Goal: Task Accomplishment & Management: Manage account settings

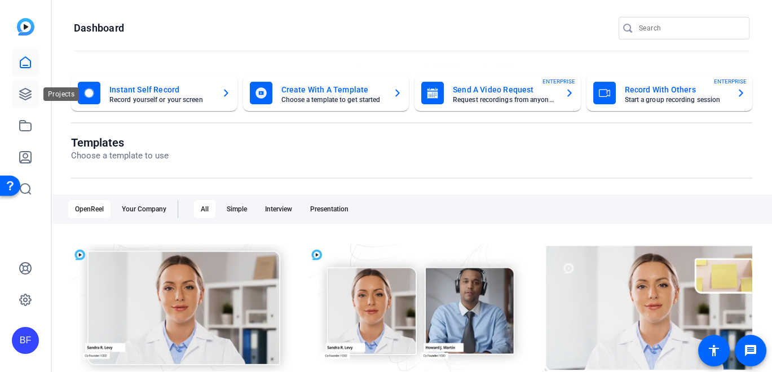
click at [26, 92] on icon at bounding box center [26, 94] width 14 height 14
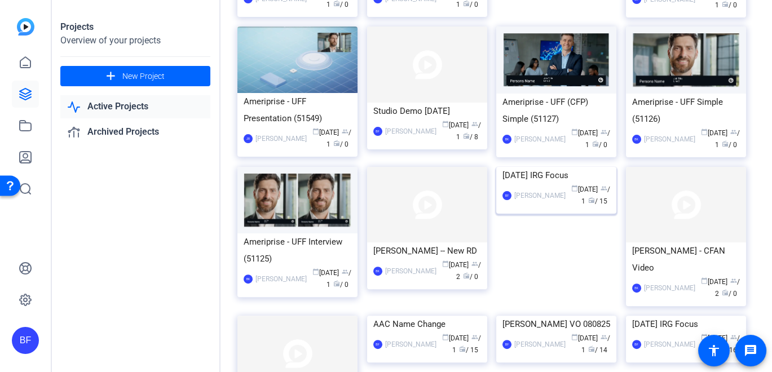
scroll to position [564, 0]
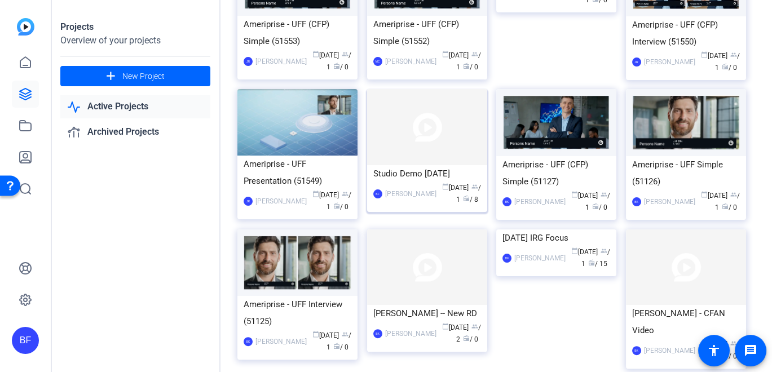
click at [447, 158] on img at bounding box center [427, 127] width 120 height 76
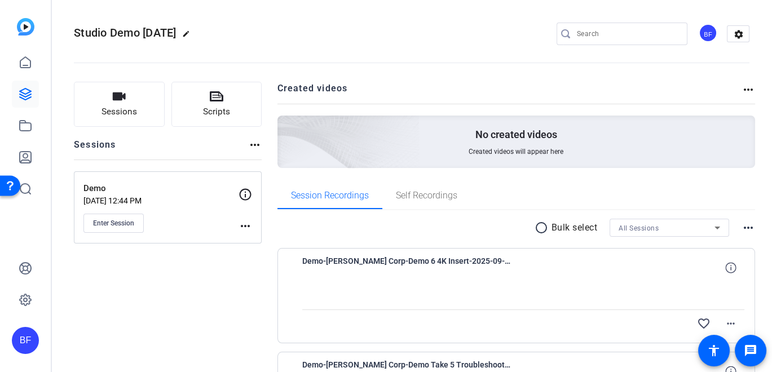
click at [236, 224] on div "Enter Session" at bounding box center [160, 223] width 155 height 19
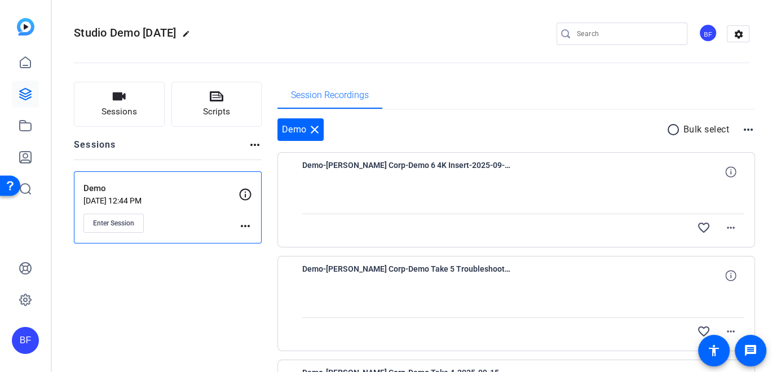
click at [240, 225] on mat-icon "more_horiz" at bounding box center [246, 226] width 14 height 14
click at [253, 236] on span "Edit Session" at bounding box center [273, 242] width 51 height 14
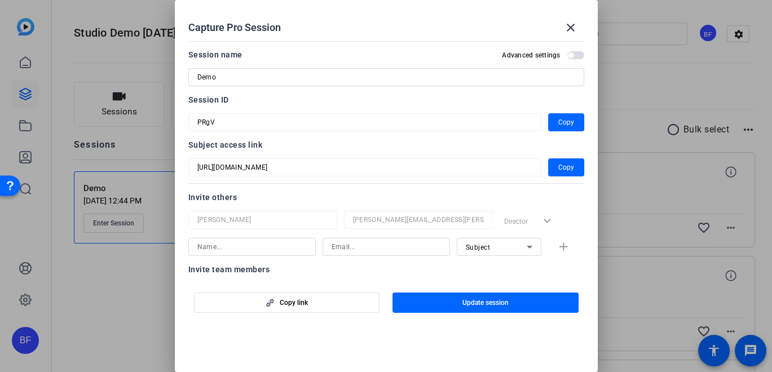
click at [261, 245] on input at bounding box center [251, 247] width 109 height 14
type input "b"
type input "[PERSON_NAME]"
type input "[PERSON_NAME][EMAIL_ADDRESS][PERSON_NAME][DOMAIN_NAME]"
click at [237, 83] on input "Demo" at bounding box center [386, 78] width 378 height 14
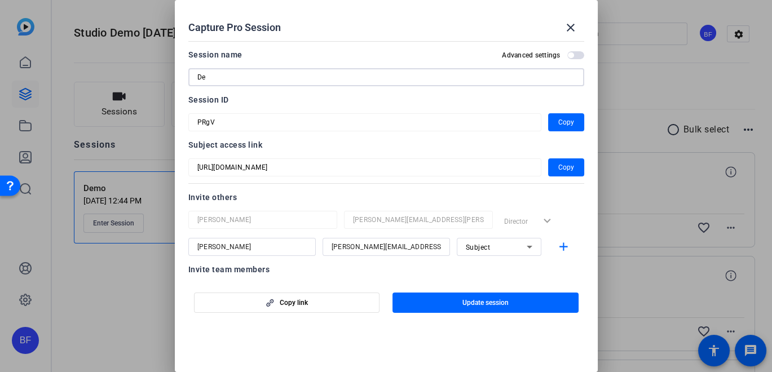
type input "D"
type input "Testing with [PERSON_NAME]"
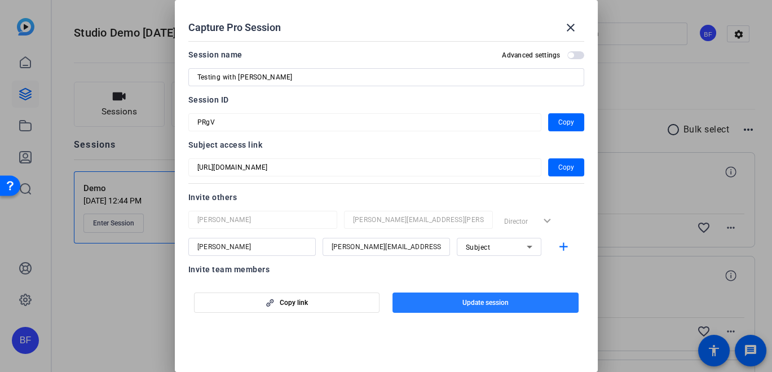
click at [447, 298] on span "button" at bounding box center [486, 302] width 186 height 27
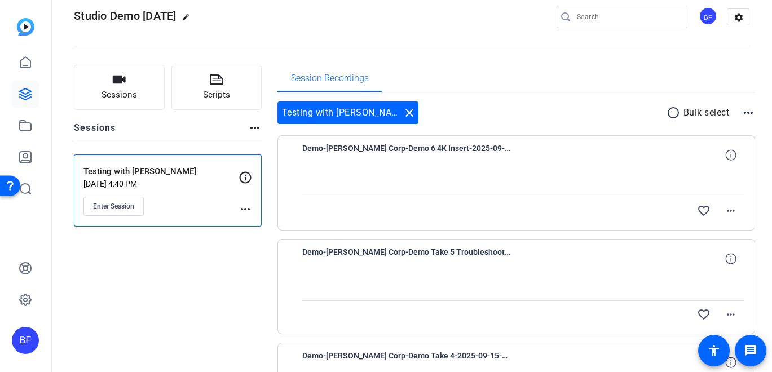
scroll to position [0, 0]
